Goal: Find specific page/section: Find specific page/section

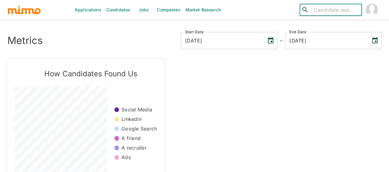
click at [314, 9] on input "search" at bounding box center [335, 10] width 48 height 9
type input "r"
click at [141, 6] on link "Jobs" at bounding box center [144, 10] width 22 height 20
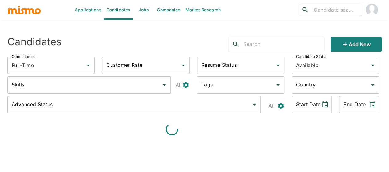
click at [315, 10] on input "search" at bounding box center [335, 10] width 48 height 9
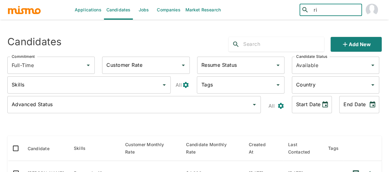
type input "r"
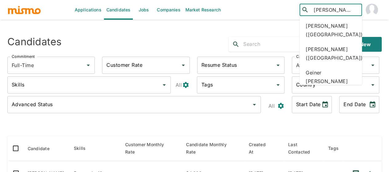
type input "chavarria"
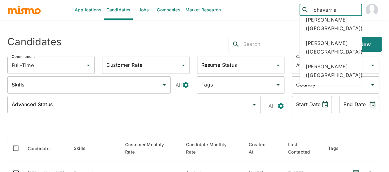
scroll to position [679, 0]
